Goal: Information Seeking & Learning: Learn about a topic

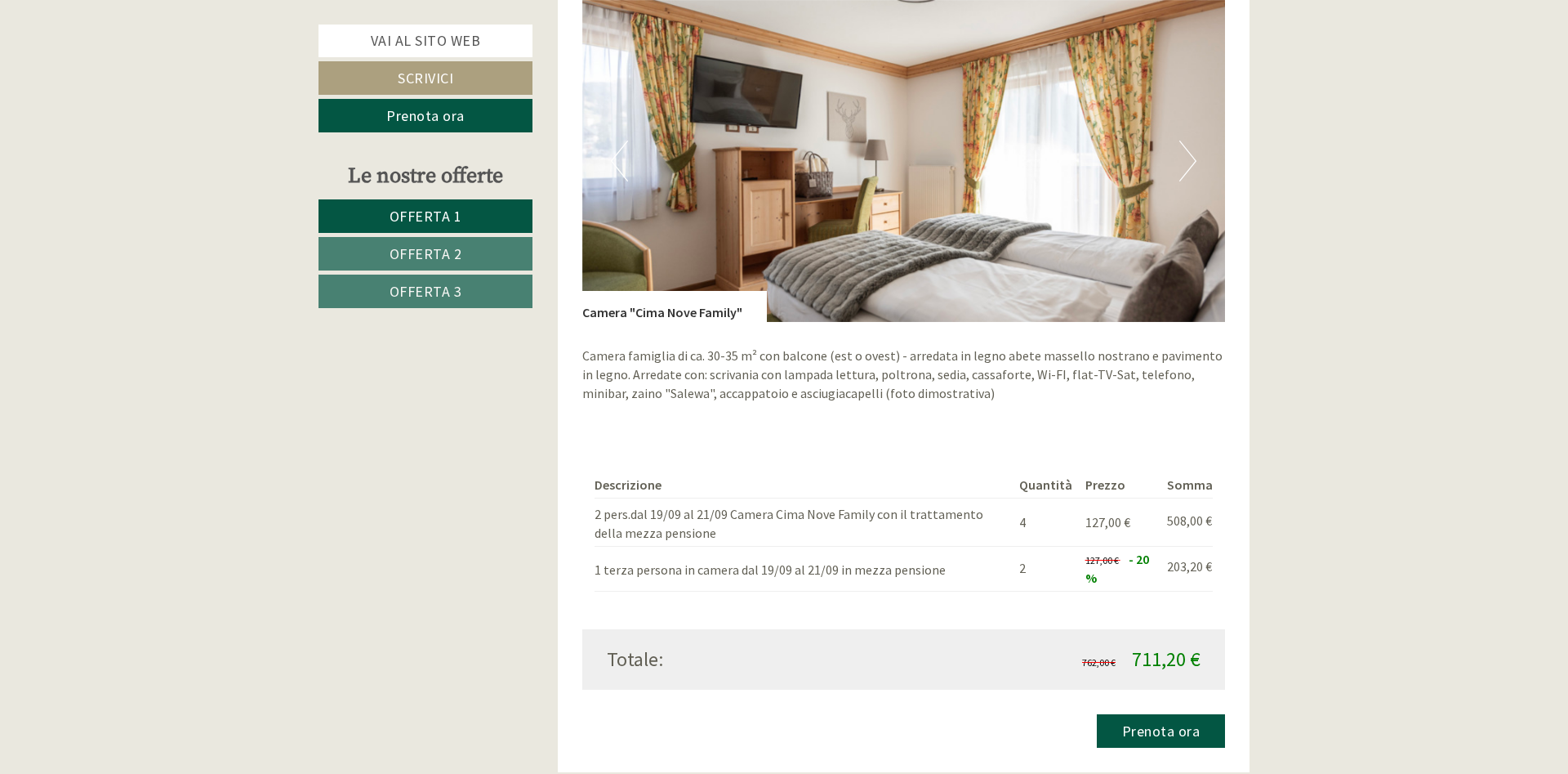
scroll to position [1583, 0]
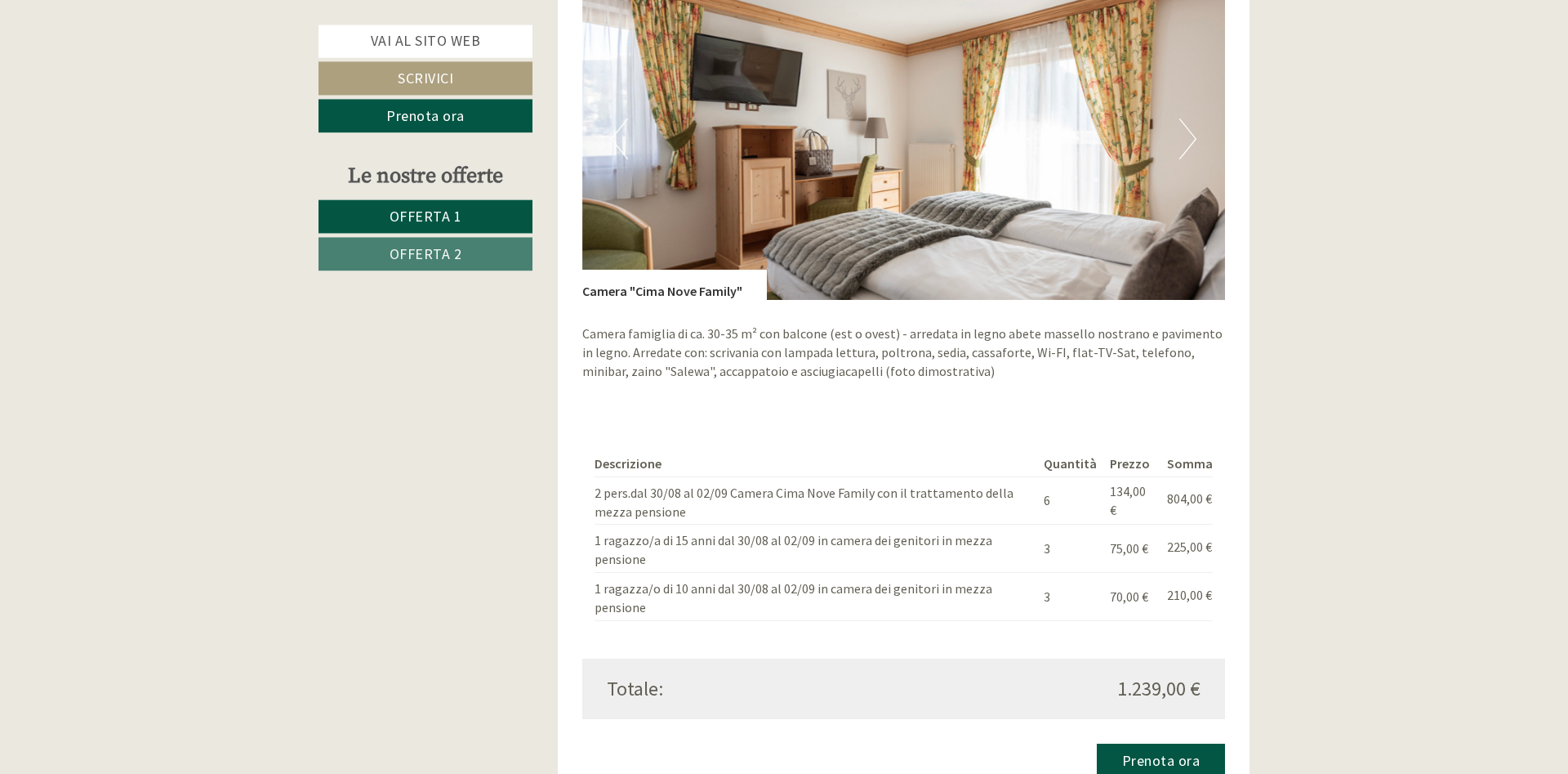
scroll to position [1333, 0]
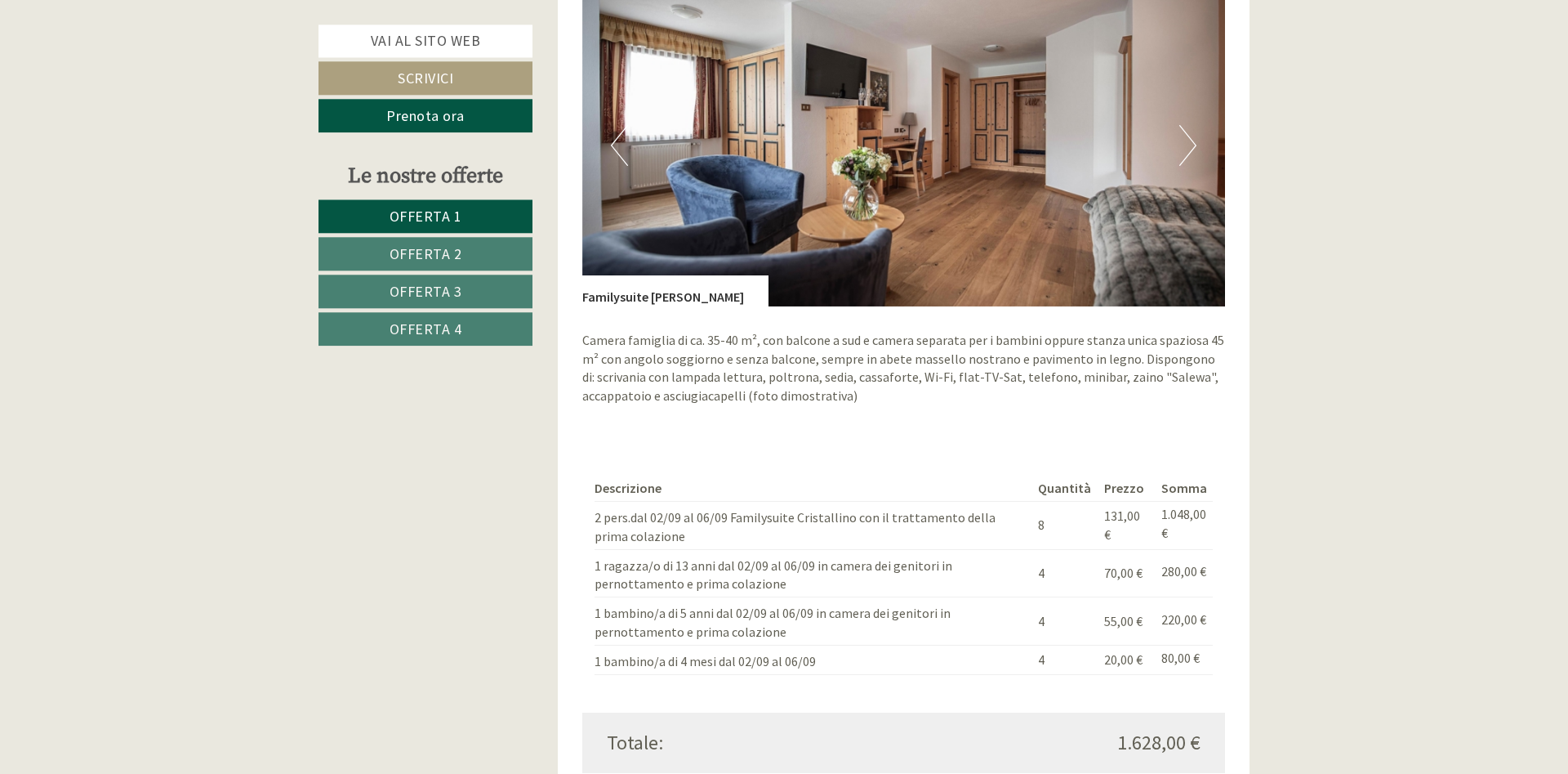
scroll to position [1333, 0]
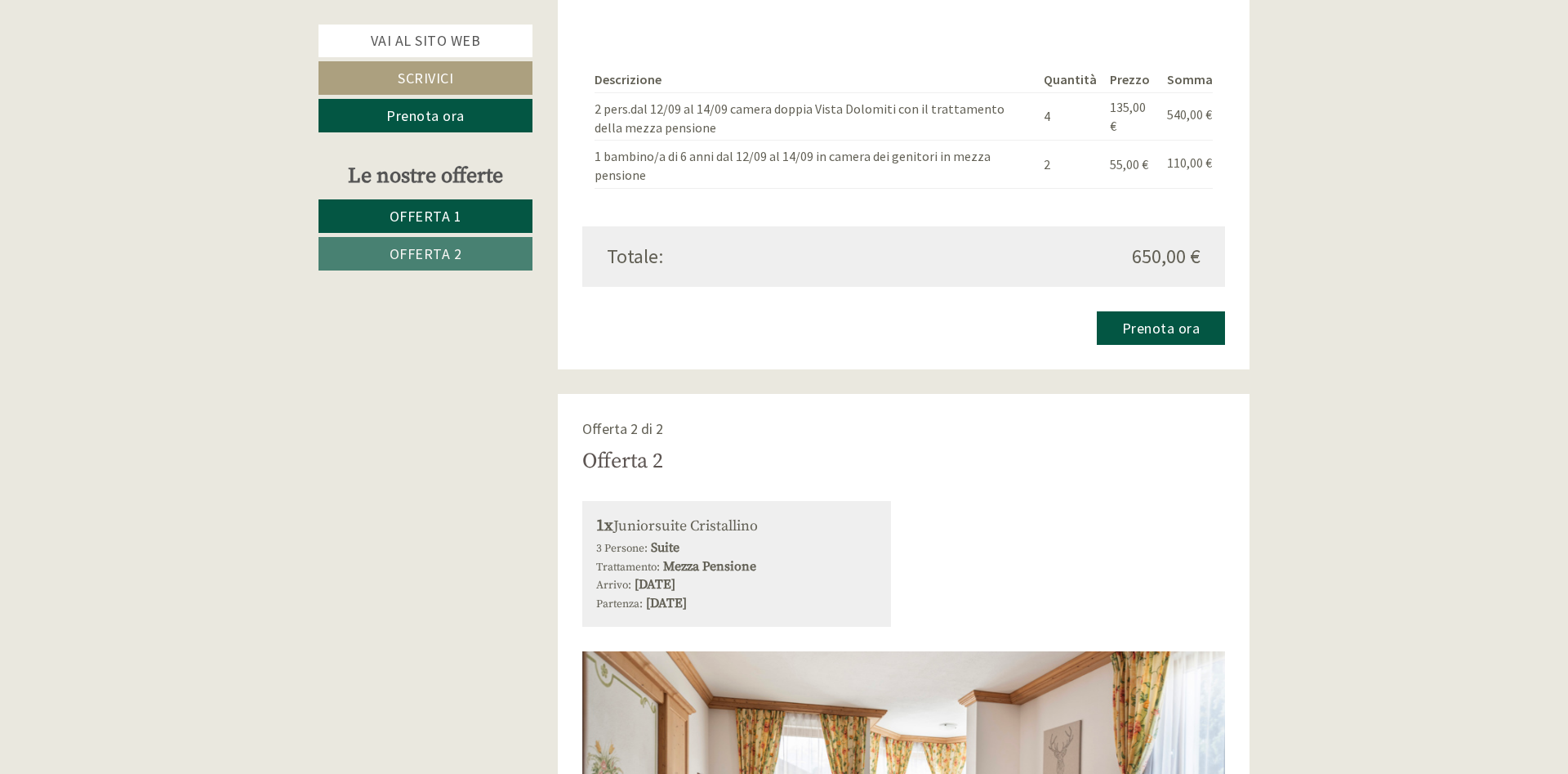
scroll to position [1500, 0]
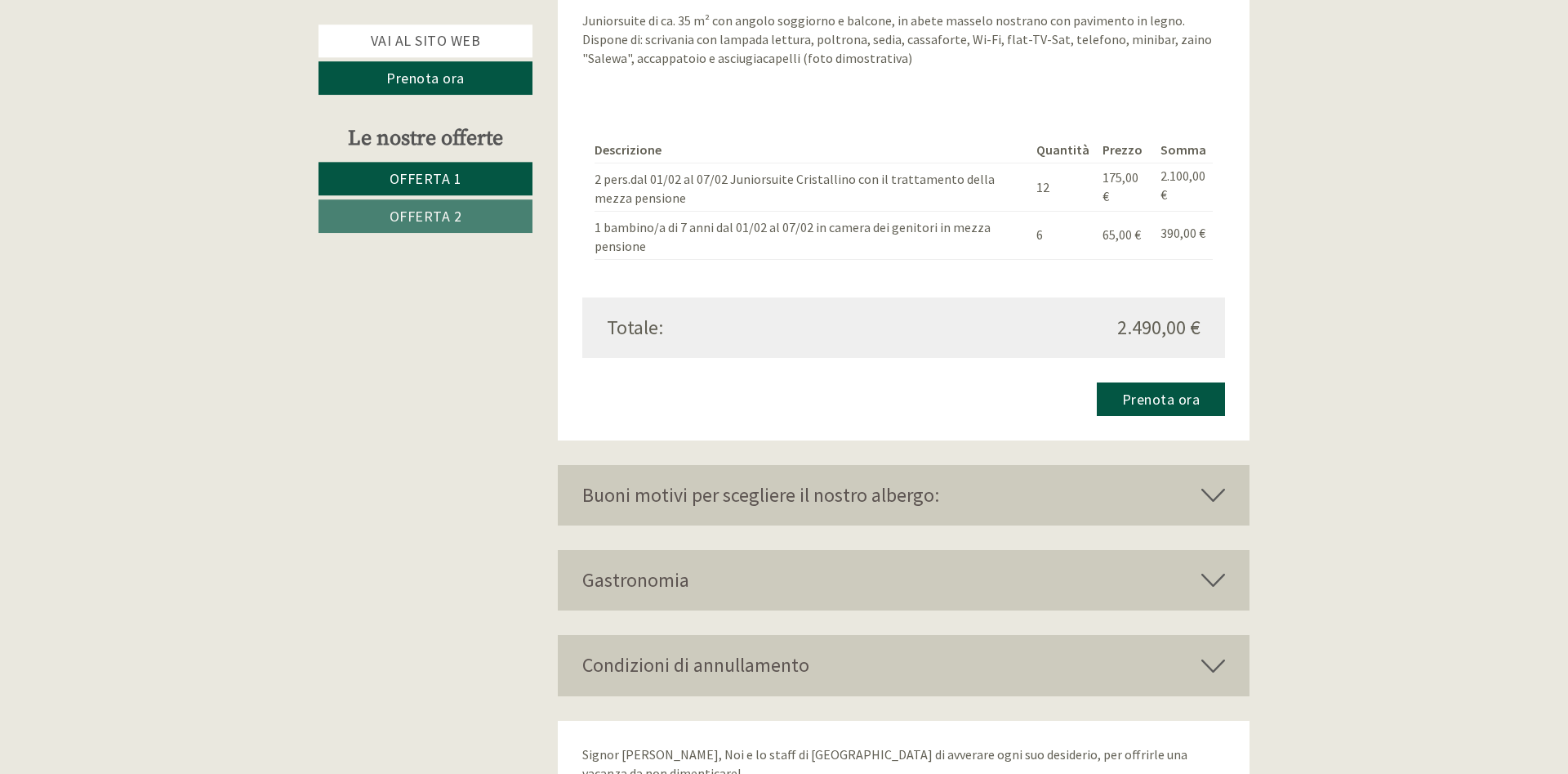
scroll to position [2666, 0]
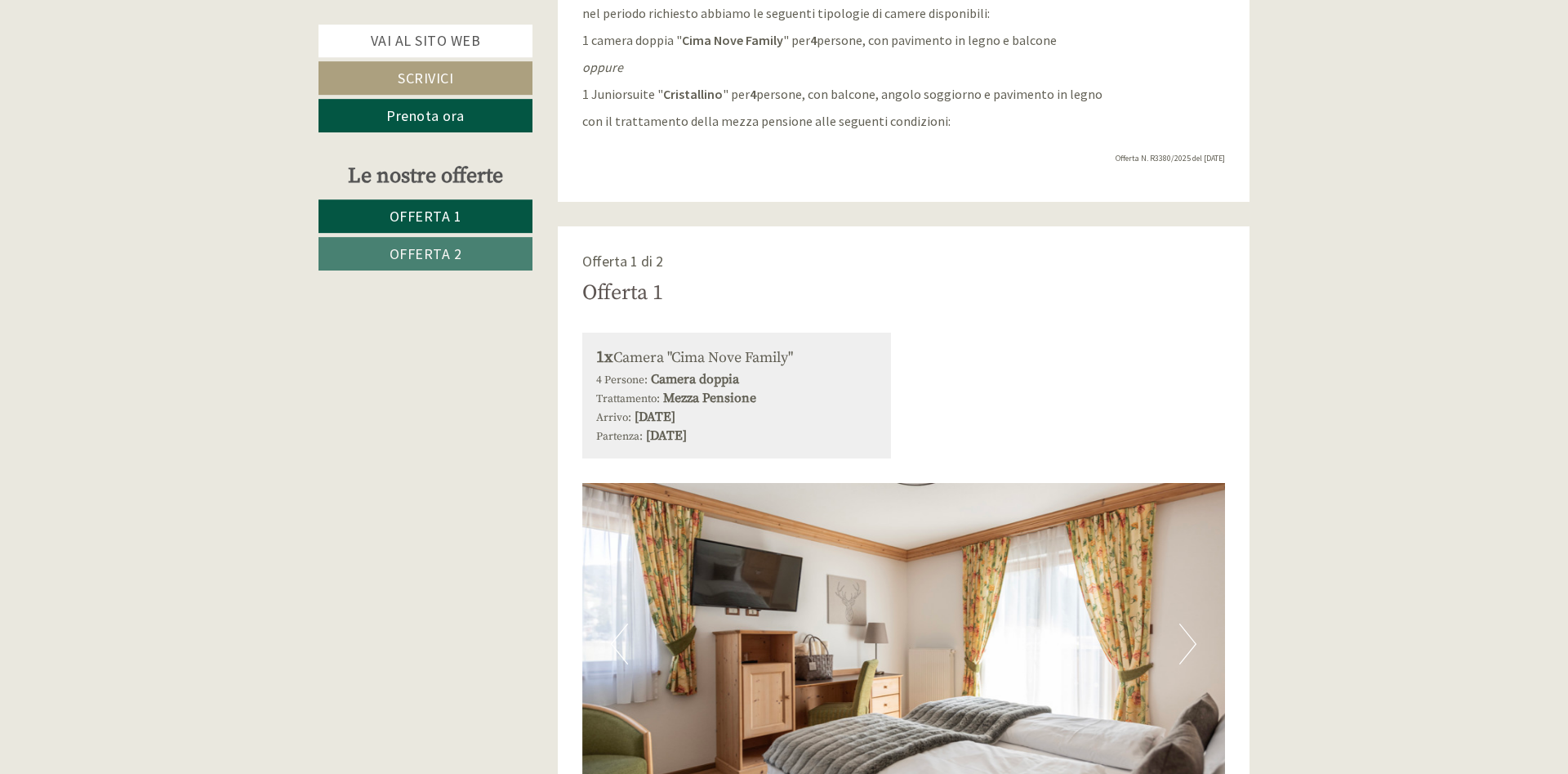
scroll to position [834, 0]
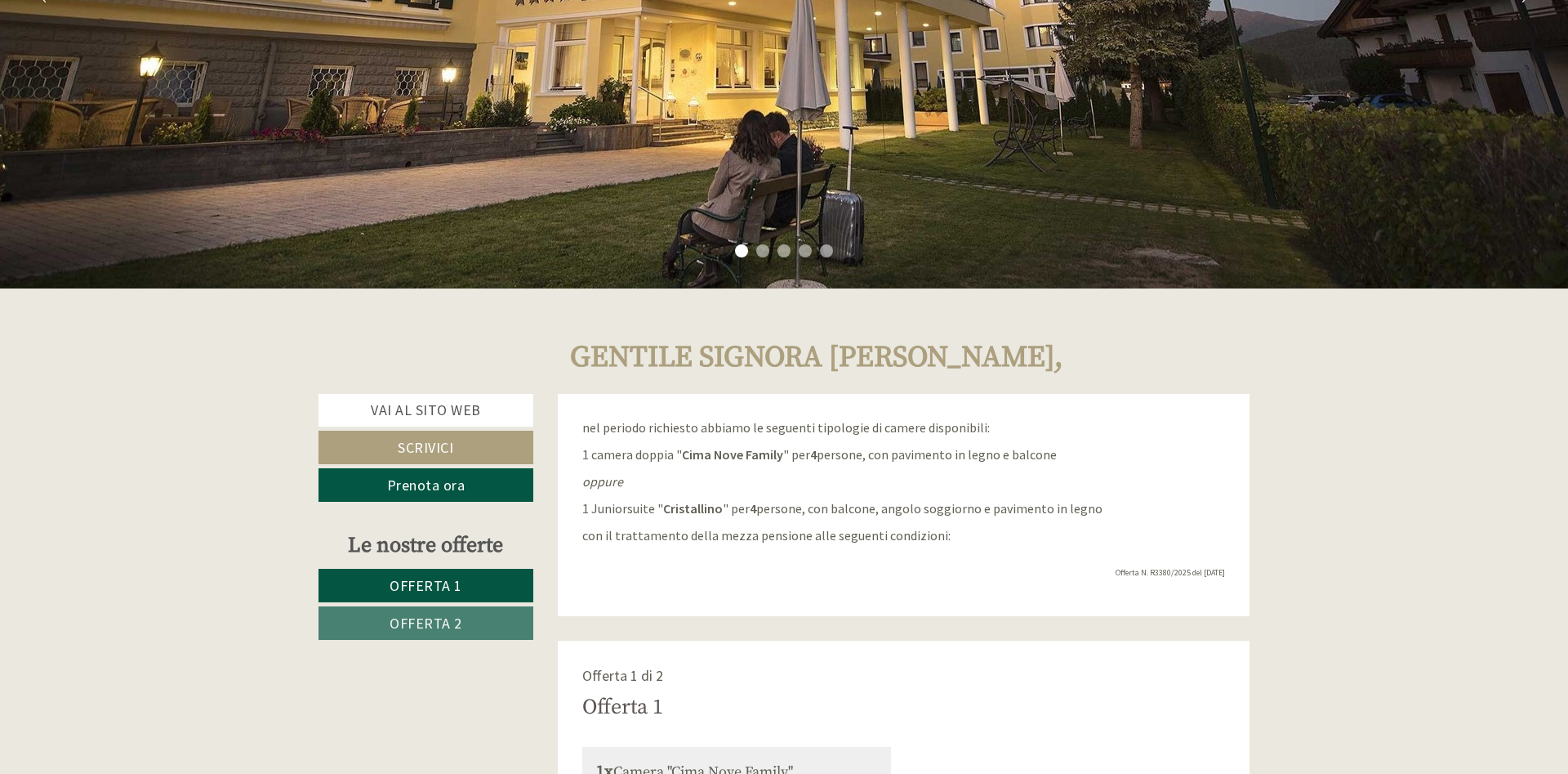
scroll to position [417, 0]
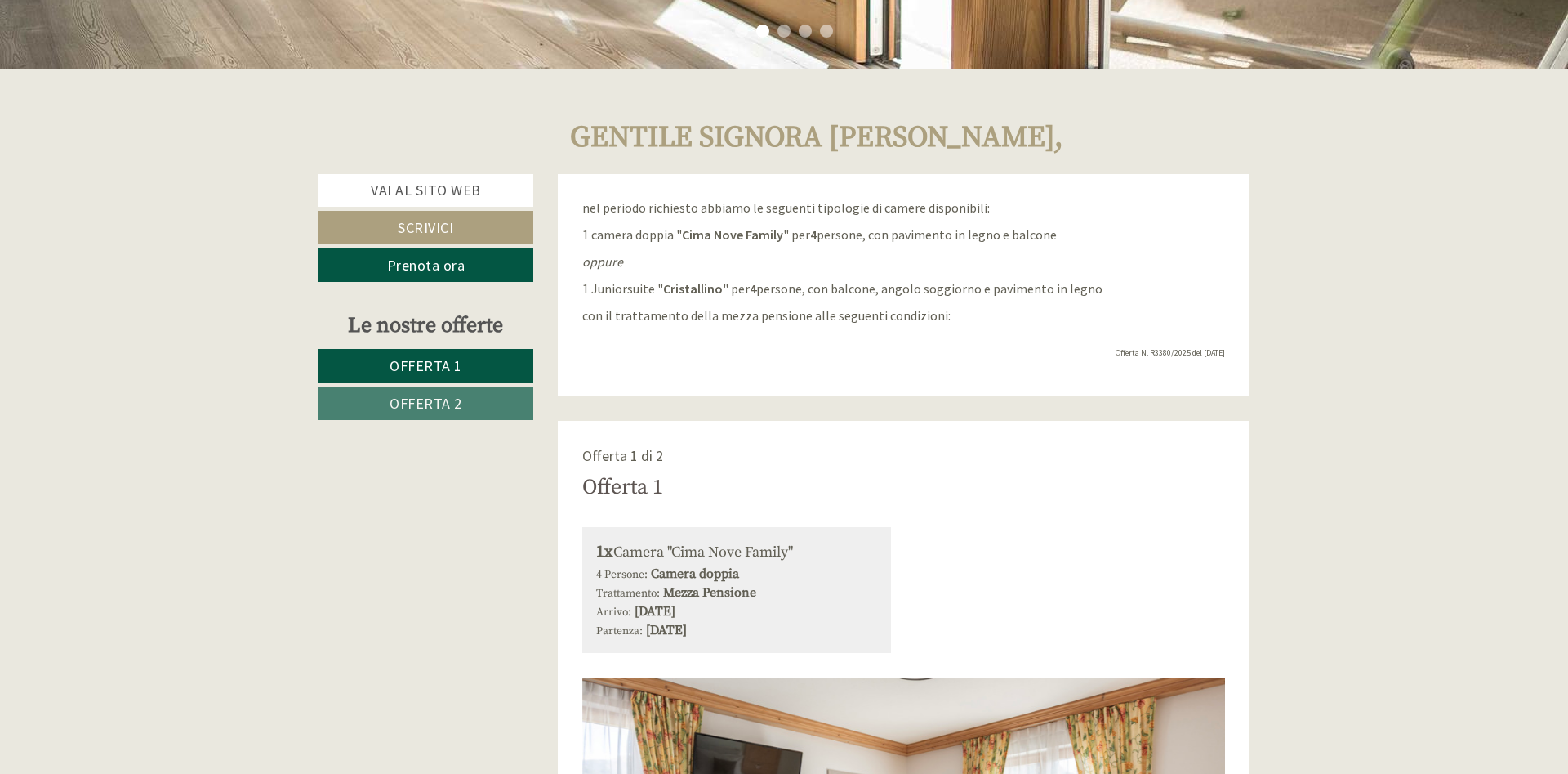
scroll to position [167, 0]
